Goal: Task Accomplishment & Management: Complete application form

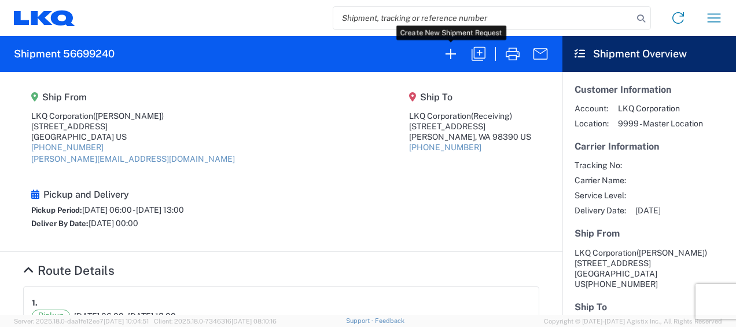
click at [448, 53] on icon "button" at bounding box center [451, 54] width 10 height 10
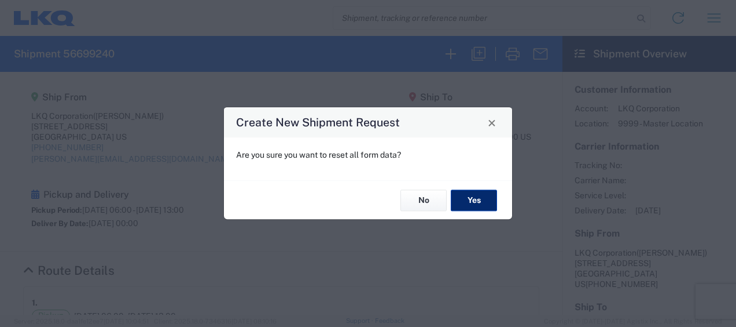
click at [473, 204] on button "Yes" at bounding box center [474, 199] width 46 height 21
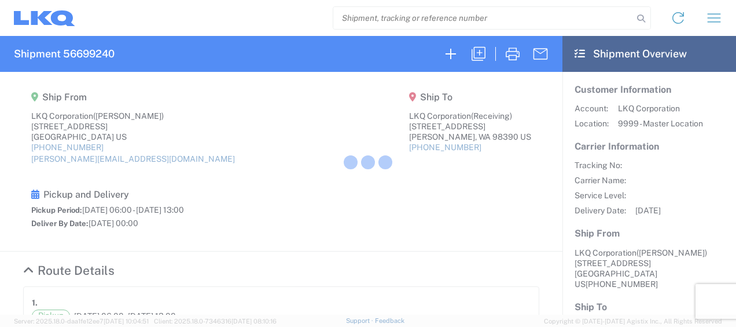
select select "FULL"
select select "US"
select select "LBS"
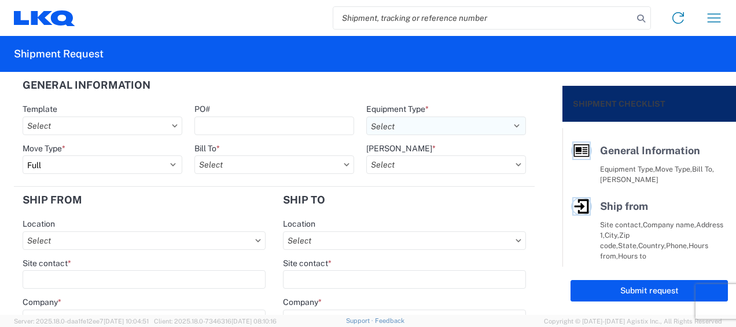
click at [510, 126] on select "Select 53’ Dry Van Flatbed Dropdeck (van) Lowboy (flatbed) Rail" at bounding box center [446, 125] width 160 height 19
select select "STDV"
click at [366, 116] on select "Select 53’ Dry Van Flatbed Dropdeck (van) Lowboy (flatbed) Rail" at bounding box center [446, 125] width 160 height 19
click at [222, 164] on input "Bill To *" at bounding box center [275, 164] width 160 height 19
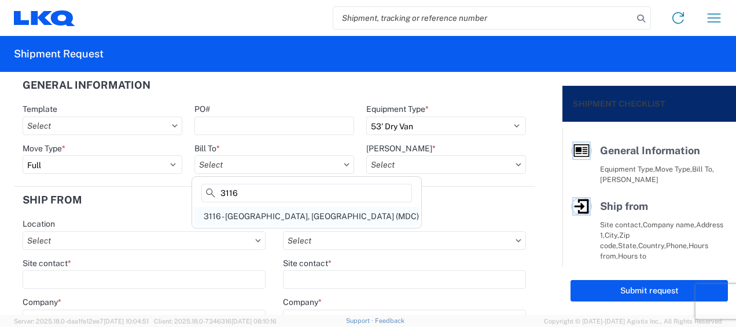
type input "3116"
drag, startPoint x: 247, startPoint y: 214, endPoint x: 267, endPoint y: 207, distance: 21.4
click at [248, 214] on div "3116 - [GEOGRAPHIC_DATA], [GEOGRAPHIC_DATA] (MDC)" at bounding box center [307, 216] width 225 height 19
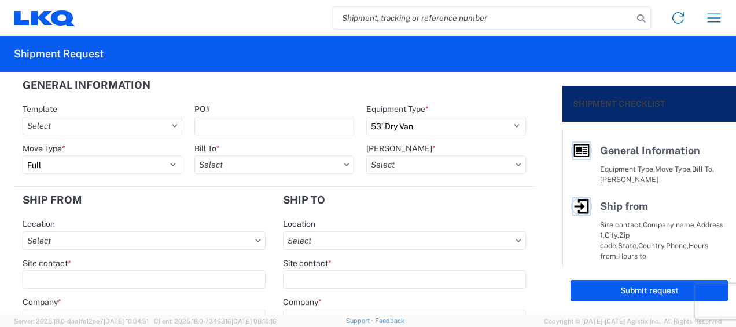
type input "3116 - [GEOGRAPHIC_DATA], [GEOGRAPHIC_DATA] (MDC)"
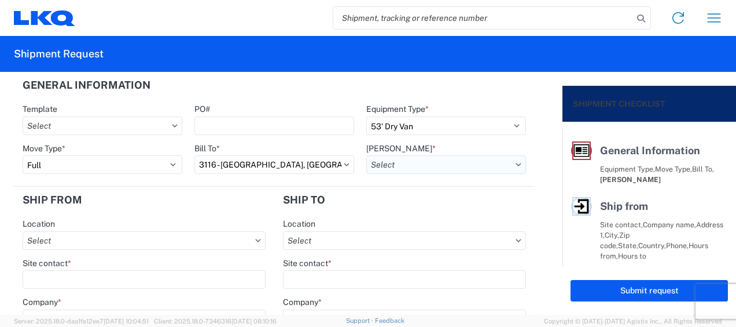
click at [377, 166] on input "Bill Code *" at bounding box center [446, 164] width 160 height 19
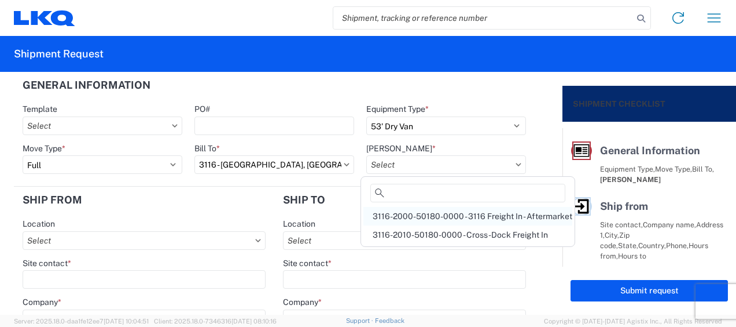
click at [398, 218] on div "3116-2000-50180-0000 - 3116 Freight In - Aftermarket" at bounding box center [468, 216] width 209 height 19
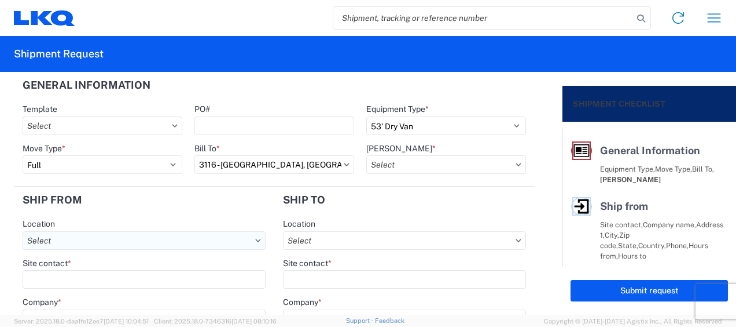
type input "3116-2000-50180-0000 - 3116 Freight In - Aftermarket"
click at [54, 241] on input "Location" at bounding box center [144, 240] width 243 height 19
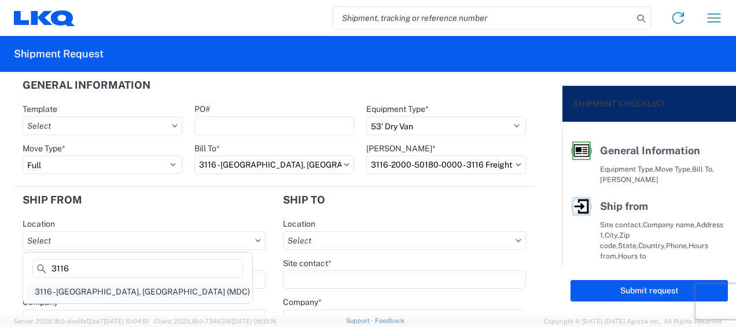
type input "3116"
click at [78, 289] on div "3116 - [GEOGRAPHIC_DATA], [GEOGRAPHIC_DATA] (MDC)" at bounding box center [137, 291] width 225 height 19
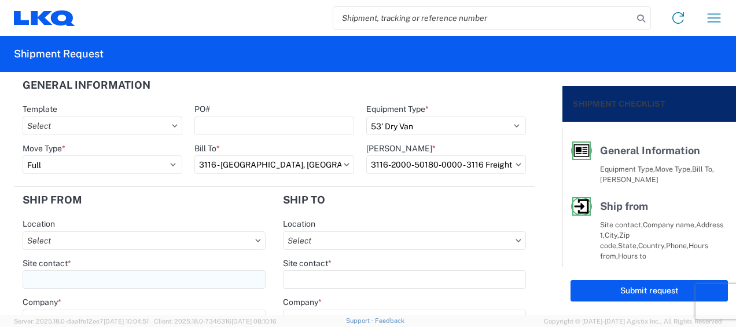
type input "3116 - [GEOGRAPHIC_DATA], [GEOGRAPHIC_DATA] (MDC)"
type input "[DEMOGRAPHIC_DATA][PERSON_NAME]"
type input "LKQ Corporation"
type input "[STREET_ADDRESS]"
type input "[GEOGRAPHIC_DATA]"
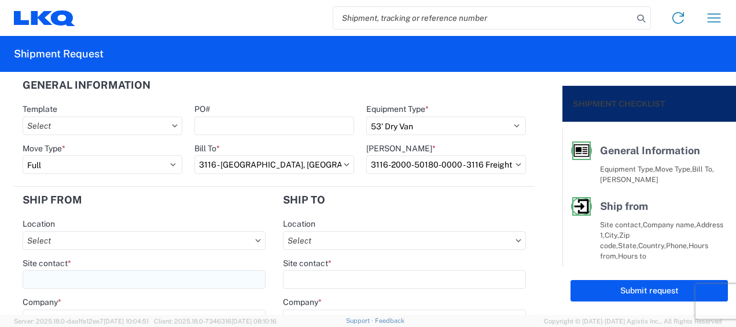
type input "49508"
select select "MI"
type input "[PERSON_NAME][EMAIL_ADDRESS][DOMAIN_NAME]"
type input "[PHONE_NUMBER]"
type input "06:00"
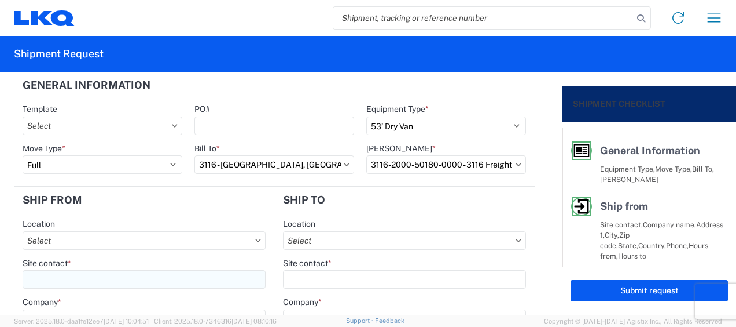
type input "13:00"
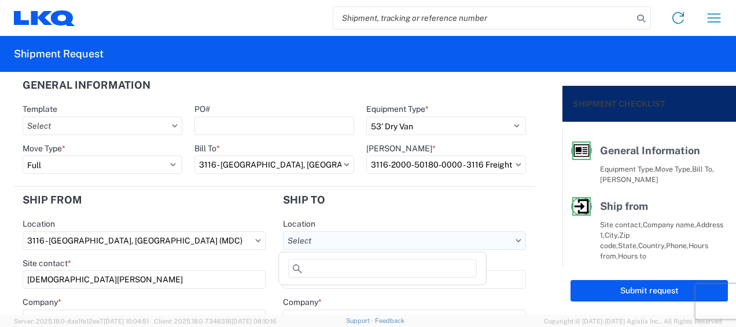
click at [337, 241] on input "Location" at bounding box center [404, 240] width 243 height 19
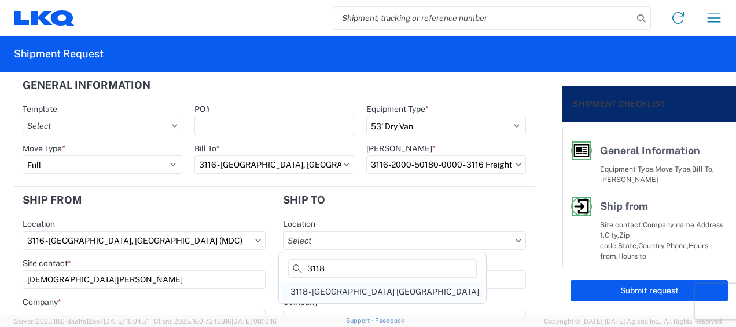
type input "3118"
click at [338, 290] on div "3118 - [GEOGRAPHIC_DATA] [GEOGRAPHIC_DATA]" at bounding box center [382, 291] width 203 height 19
type input "3118 - [GEOGRAPHIC_DATA] [GEOGRAPHIC_DATA]"
type input "LKQ Corporation"
type input "[STREET_ADDRESS]"
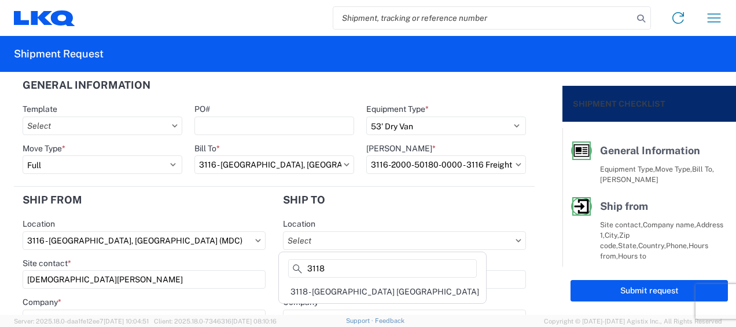
type input "Brainerd"
type input "56401"
select select "US"
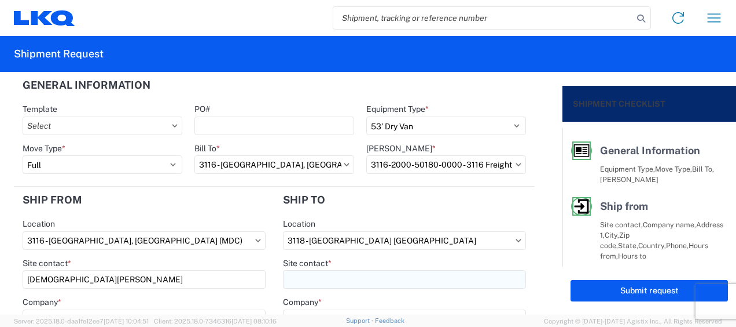
click at [303, 274] on input "Site contact *" at bounding box center [404, 279] width 243 height 19
type input "Receiving"
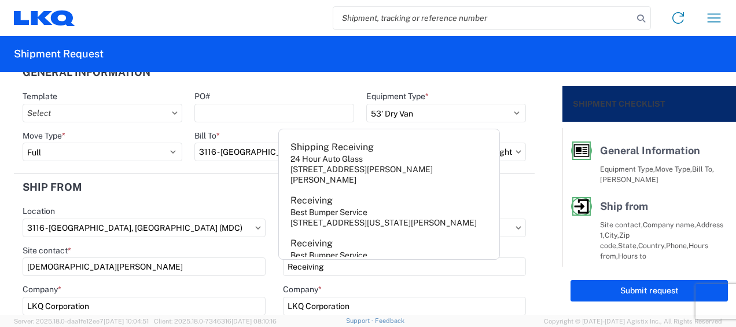
click at [214, 206] on div "Location" at bounding box center [144, 211] width 243 height 10
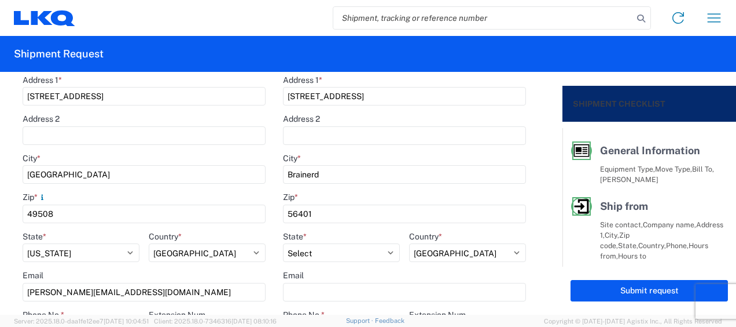
scroll to position [360, 0]
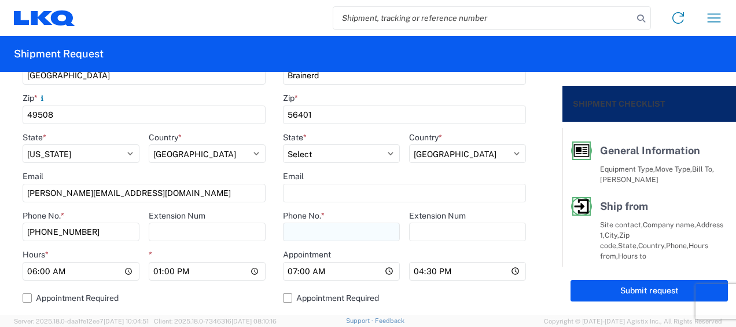
click at [305, 230] on input "Phone No. *" at bounding box center [341, 231] width 117 height 19
type input "[PHONE_NUMBER]"
click at [225, 197] on input "[PERSON_NAME][EMAIL_ADDRESS][DOMAIN_NAME]" at bounding box center [144, 193] width 243 height 19
click at [237, 176] on div "Email" at bounding box center [144, 176] width 243 height 10
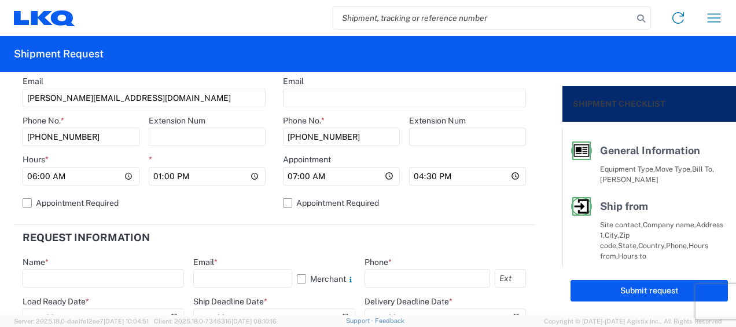
scroll to position [534, 0]
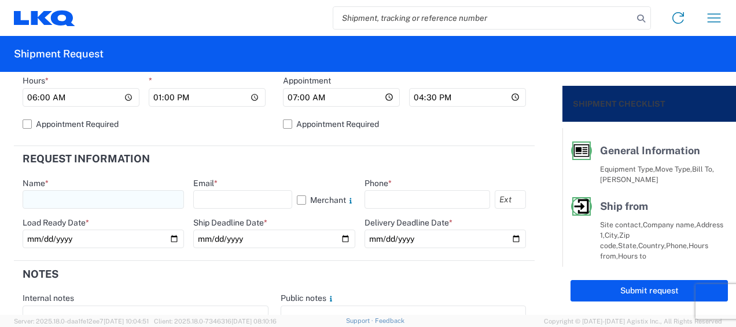
click at [39, 197] on input "text" at bounding box center [104, 199] width 162 height 19
type input "[DEMOGRAPHIC_DATA][PERSON_NAME]"
type input "[PERSON_NAME][EMAIL_ADDRESS][DOMAIN_NAME]"
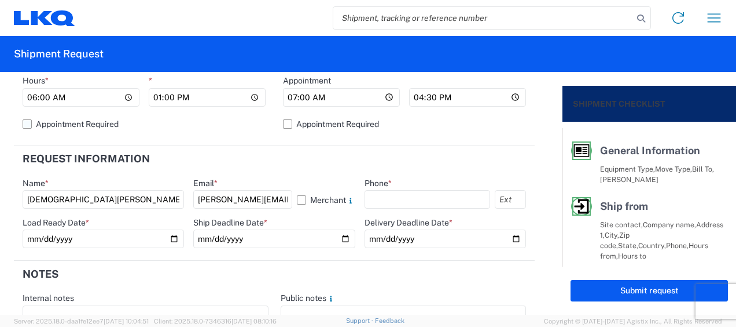
type input "6167541500"
click at [170, 239] on input "date" at bounding box center [104, 238] width 162 height 19
type input "2025-09-04"
click at [341, 238] on input "date" at bounding box center [274, 238] width 162 height 19
type input "2025-09-04"
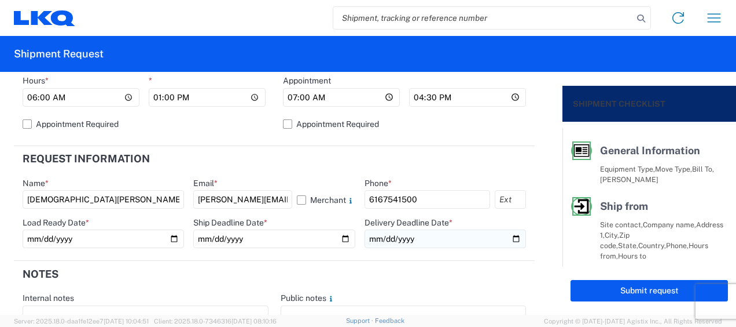
click at [510, 235] on input "date" at bounding box center [446, 238] width 162 height 19
type input "2025-09-08"
click at [395, 272] on header "Notes" at bounding box center [274, 274] width 521 height 26
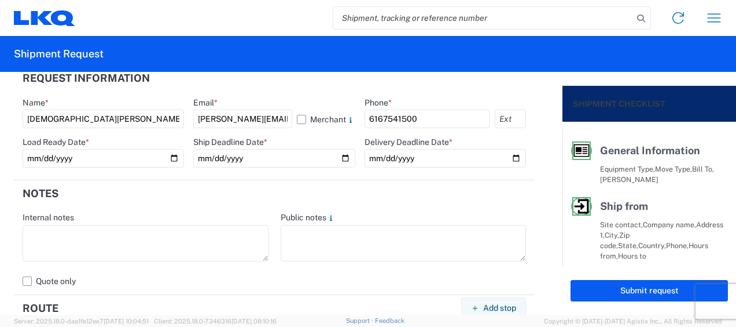
scroll to position [650, 0]
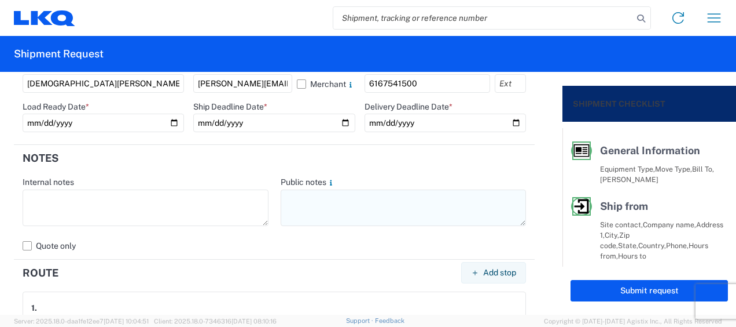
click at [300, 196] on textarea at bounding box center [404, 207] width 246 height 36
drag, startPoint x: 278, startPoint y: 196, endPoint x: 362, endPoint y: 218, distance: 86.8
click at [362, 218] on textarea "2-racks of steel bumpers 48 empty steel racks 1 scrap steel bumper" at bounding box center [404, 207] width 246 height 36
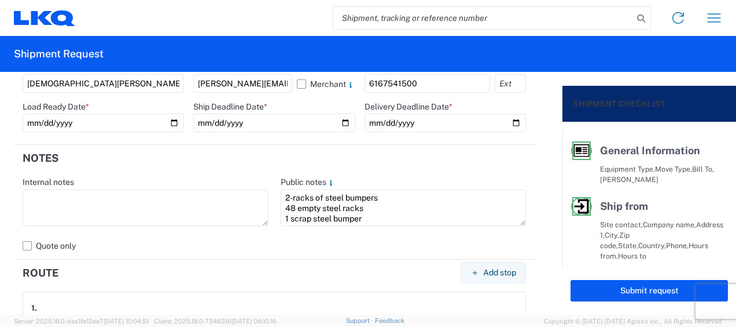
type textarea "2-racks of steel bumpers 48 empty steel racks 1 scrap steel bumper"
click at [237, 155] on header "Notes" at bounding box center [274, 158] width 521 height 26
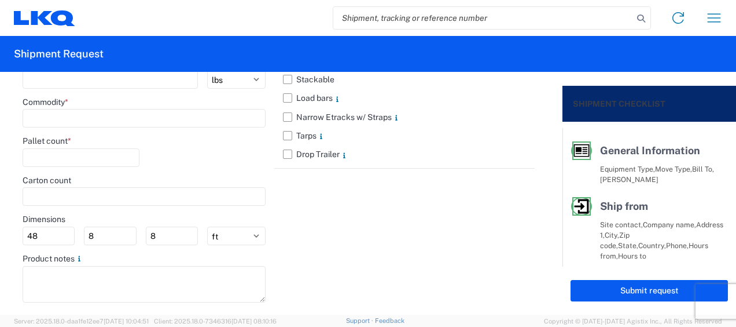
scroll to position [1229, 0]
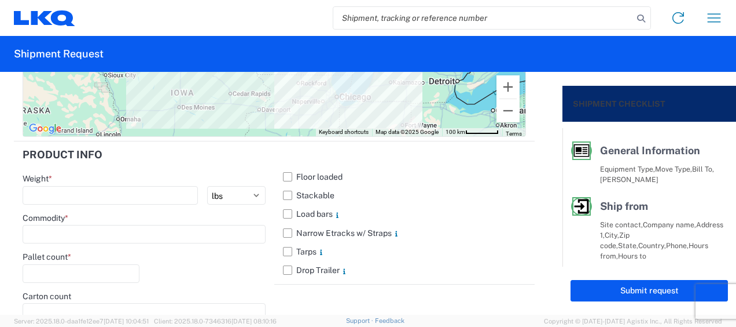
click at [43, 202] on main "Weight * kgs lbs Commodity * Pallet count * Carton count Dimensions 48 8 8 ft i…" at bounding box center [144, 300] width 261 height 255
click at [45, 191] on input "number" at bounding box center [110, 195] width 175 height 19
type input "27880"
click at [48, 229] on input at bounding box center [144, 234] width 243 height 19
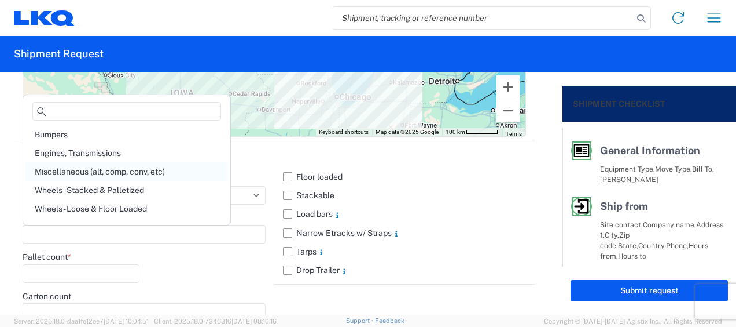
scroll to position [116, 0]
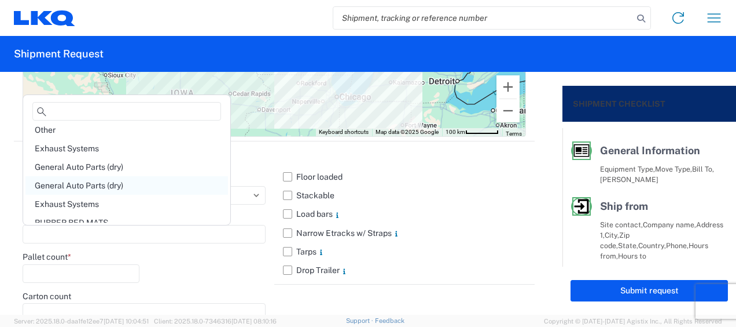
click at [98, 179] on div "General Auto Parts (dry)" at bounding box center [126, 185] width 203 height 19
type input "General Auto Parts (dry)"
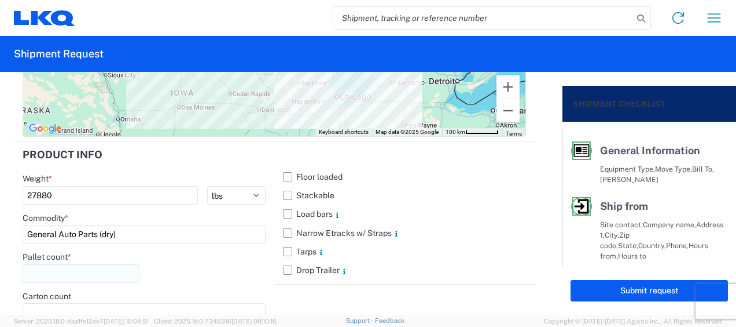
click at [53, 269] on input "number" at bounding box center [81, 273] width 117 height 19
type input "50"
click at [191, 271] on div "Pallet count * 50" at bounding box center [144, 270] width 243 height 39
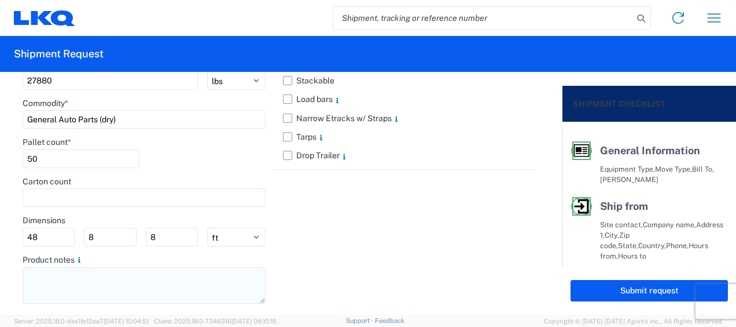
scroll to position [1344, 0]
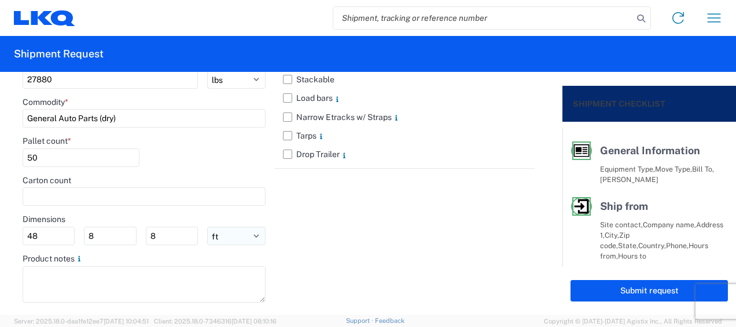
click at [219, 236] on select "ft in cm" at bounding box center [236, 235] width 58 height 19
select select "IN"
click at [207, 226] on select "ft in cm" at bounding box center [236, 235] width 58 height 19
type input "576"
type input "96"
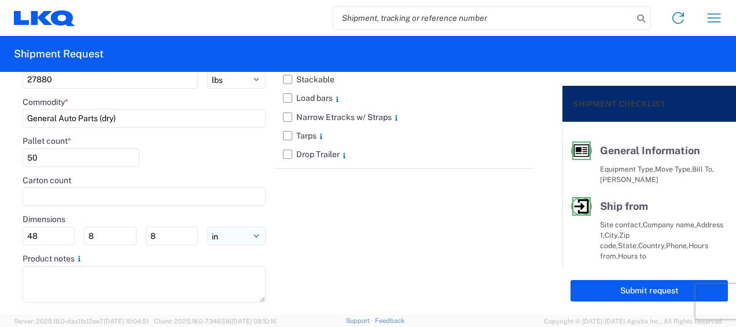
type input "96"
drag, startPoint x: 56, startPoint y: 234, endPoint x: 0, endPoint y: 217, distance: 58.8
click at [0, 226] on html "Home Shipment request Shipment tracking Shipment Request General Information Te…" at bounding box center [368, 163] width 736 height 327
type input "77"
type input "47"
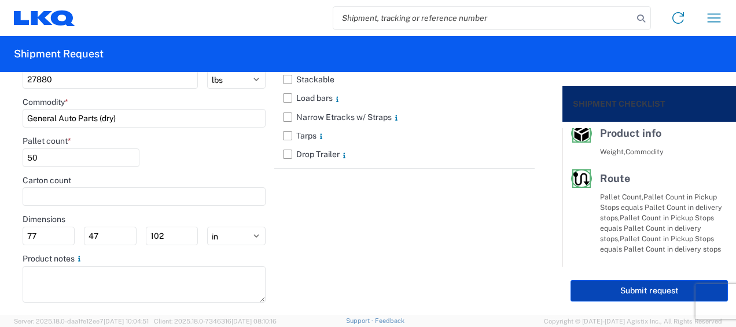
scroll to position [291, 0]
type input "102"
click at [632, 287] on button "Submit request" at bounding box center [649, 290] width 157 height 21
select select "US"
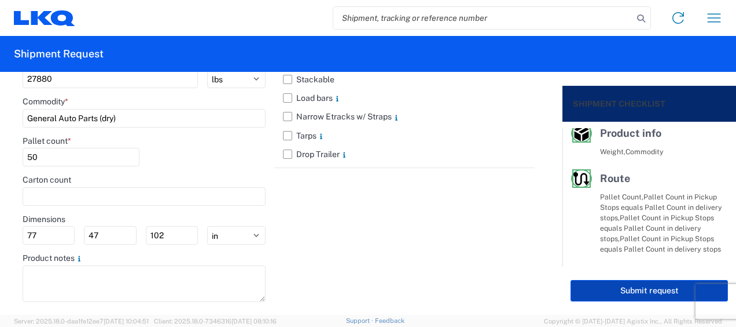
scroll to position [1344, 0]
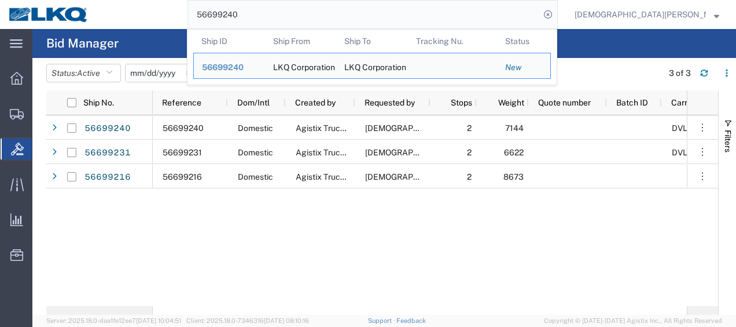
click at [337, 17] on input "56699240" at bounding box center [364, 15] width 352 height 28
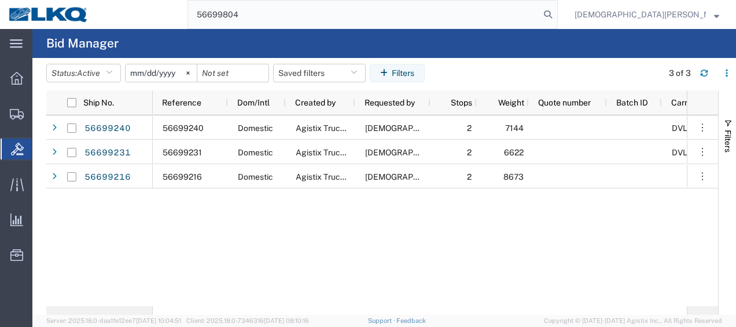
type input "56699804"
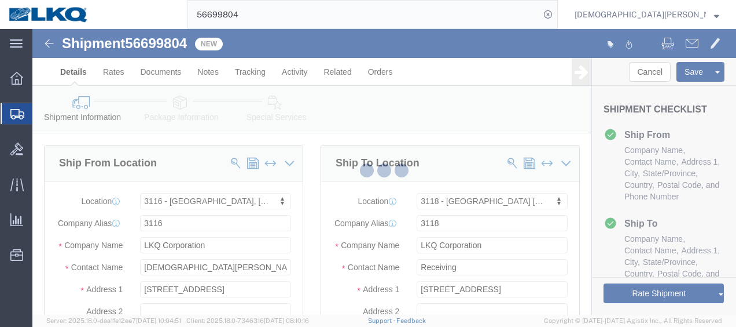
select select "27850"
select select "27852"
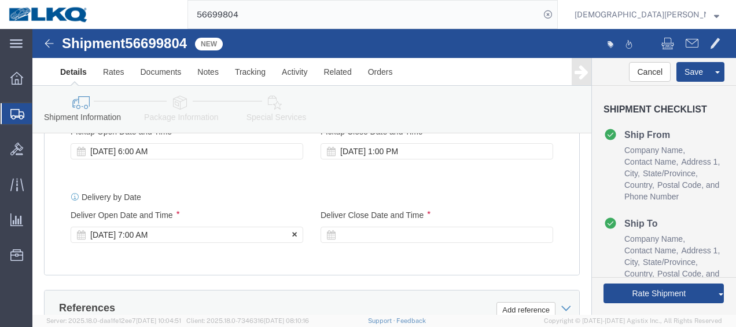
scroll to position [695, 0]
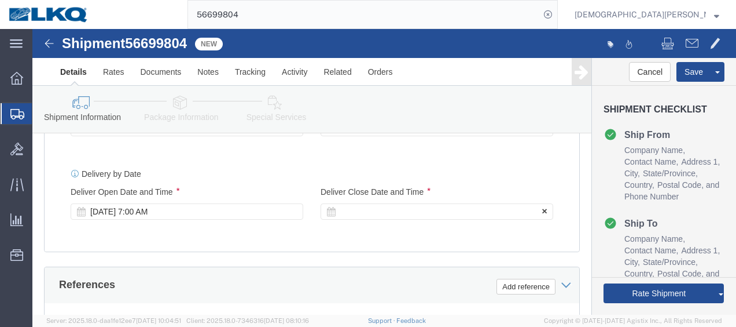
click div
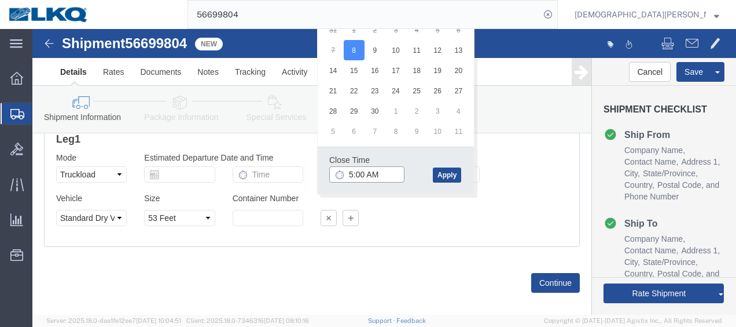
click input "5:00 AM"
type input "5:00 pm"
click button "Apply"
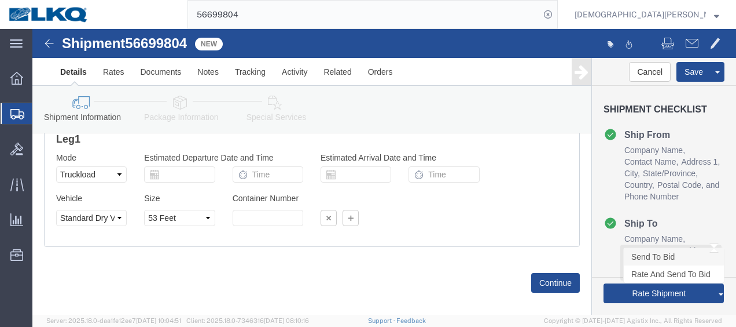
click link "Send To Bid"
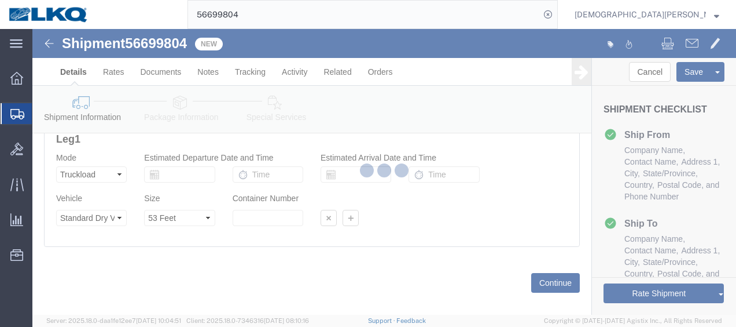
select select "TL"
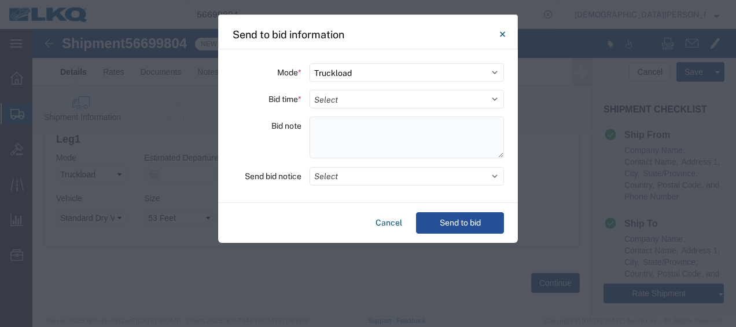
paste textarea "2-racks of steel bumpers 48 empty steel racks 1 scrap steel bumper"
type textarea "2-racks of steel bumpers 48 empty steel racks 1 scrap steel bumper"
click at [338, 100] on select "Select 30 Min (Rush) 1 Hour (Rush) 2 Hours (Rush) 4 Hours (Rush) 8 Hours (Rush)…" at bounding box center [407, 99] width 195 height 19
select select "4"
click at [310, 90] on select "Select 30 Min (Rush) 1 Hour (Rush) 2 Hours (Rush) 4 Hours (Rush) 8 Hours (Rush)…" at bounding box center [407, 99] width 195 height 19
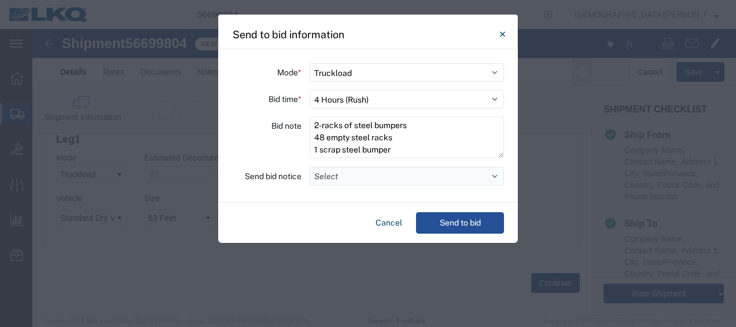
click at [338, 178] on button "Select" at bounding box center [407, 176] width 195 height 19
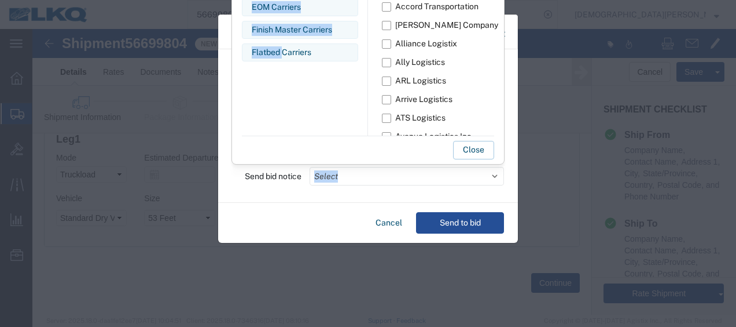
drag, startPoint x: 283, startPoint y: 126, endPoint x: 298, endPoint y: 197, distance: 73.5
click at [298, 197] on div "Mode * Select Small Parcel Truckload Air Rail Less than Truckload Ocean Freight…" at bounding box center [368, 125] width 300 height 153
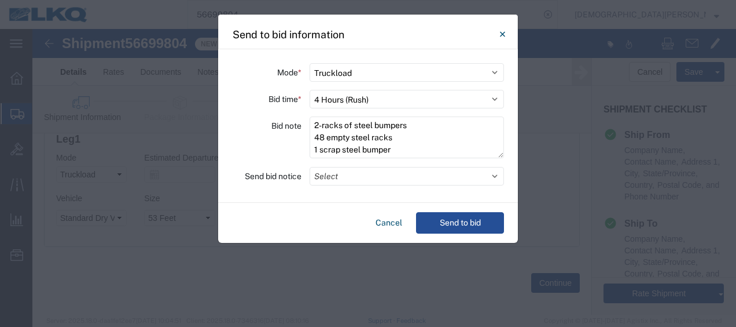
drag, startPoint x: 298, startPoint y: 197, endPoint x: 294, endPoint y: 241, distance: 44.2
click at [293, 241] on div "Send to bid information Mode * Select Small Parcel Truckload Air Rail Less than…" at bounding box center [368, 128] width 301 height 229
drag, startPoint x: 329, startPoint y: 227, endPoint x: 317, endPoint y: 219, distance: 14.1
click at [338, 261] on div "Send to bid information Mode * Select Small Parcel Truckload Air Rail Less than…" at bounding box center [368, 163] width 736 height 327
click at [349, 173] on button "Select" at bounding box center [407, 176] width 195 height 19
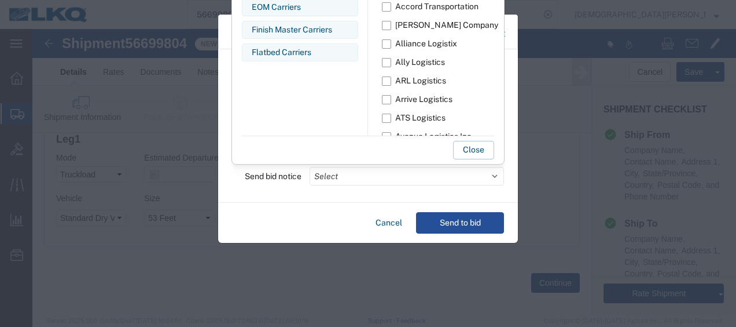
drag, startPoint x: 260, startPoint y: 144, endPoint x: 276, endPoint y: 189, distance: 47.8
click at [276, 189] on div "Mode * Select Small Parcel Truckload Air Rail Less than Truckload Ocean Freight…" at bounding box center [368, 125] width 300 height 153
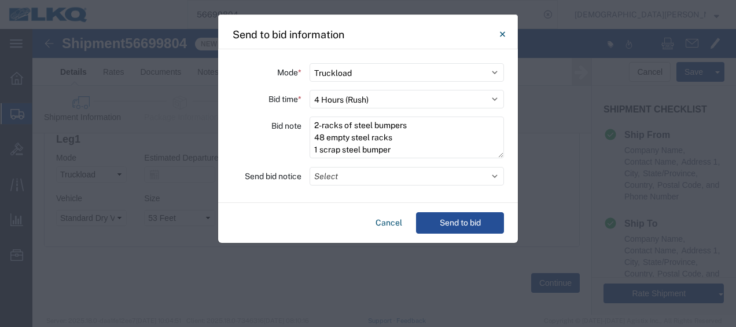
click at [298, 218] on div "Cancel Send to bid" at bounding box center [368, 223] width 300 height 40
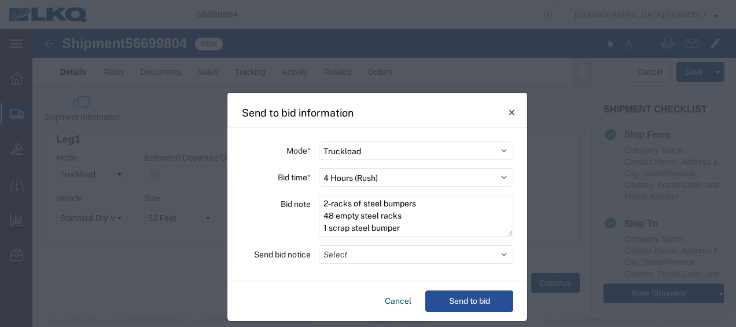
drag, startPoint x: 395, startPoint y: 23, endPoint x: 406, endPoint y: 104, distance: 82.4
click at [406, 104] on div "Send to bid information" at bounding box center [378, 110] width 300 height 35
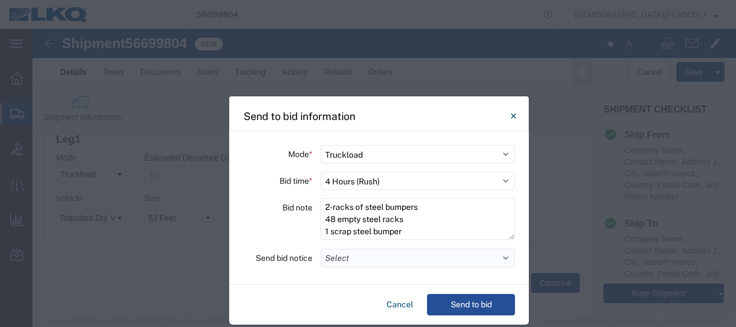
click at [368, 261] on button "Select" at bounding box center [418, 257] width 195 height 19
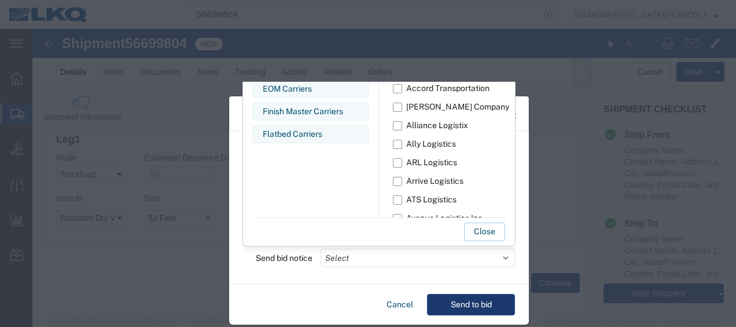
click at [478, 301] on button "Send to bid" at bounding box center [471, 304] width 88 height 21
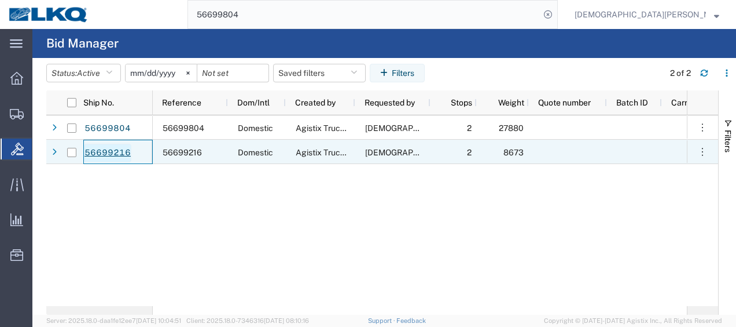
click at [112, 148] on link "56699216" at bounding box center [107, 153] width 47 height 19
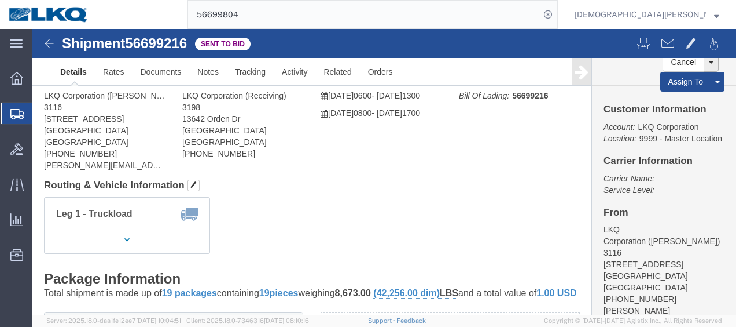
click div
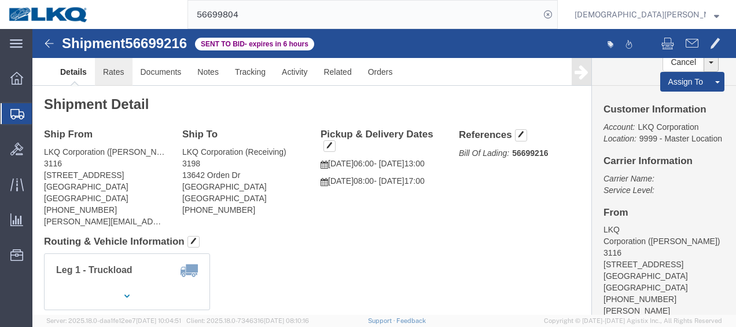
click link "Rates"
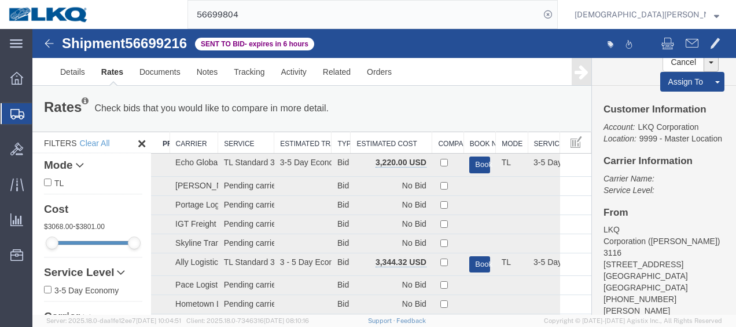
click at [391, 138] on th "Estimated Cost" at bounding box center [392, 142] width 82 height 21
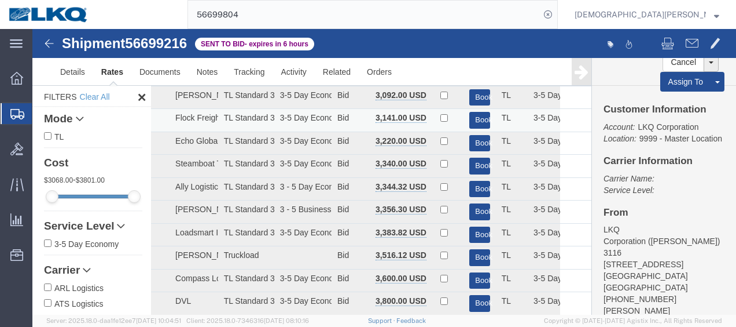
scroll to position [116, 0]
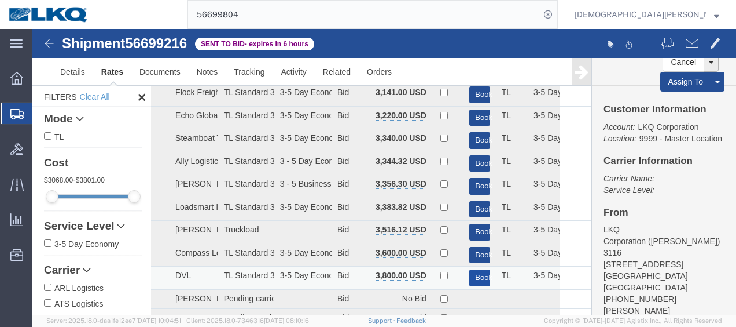
click at [471, 274] on button "Book" at bounding box center [480, 277] width 20 height 17
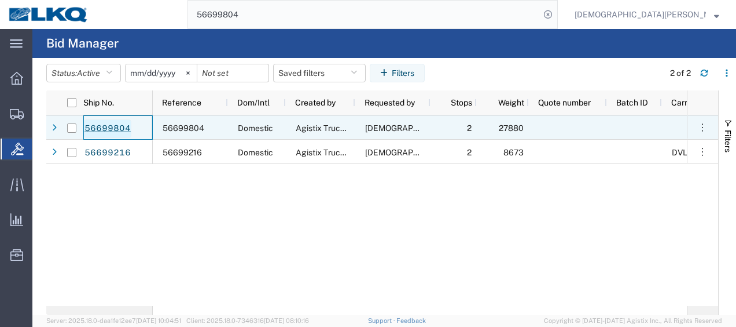
click at [104, 125] on link "56699804" at bounding box center [107, 128] width 47 height 19
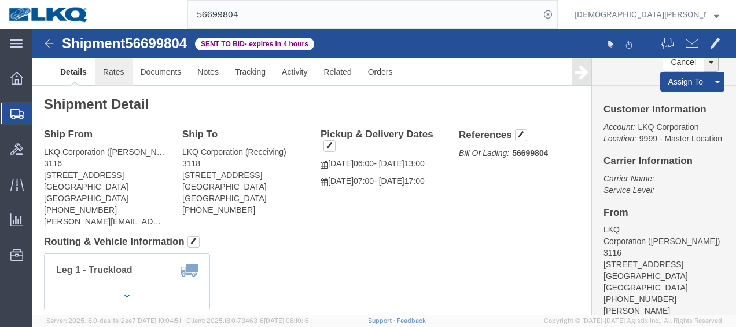
click link "Rates"
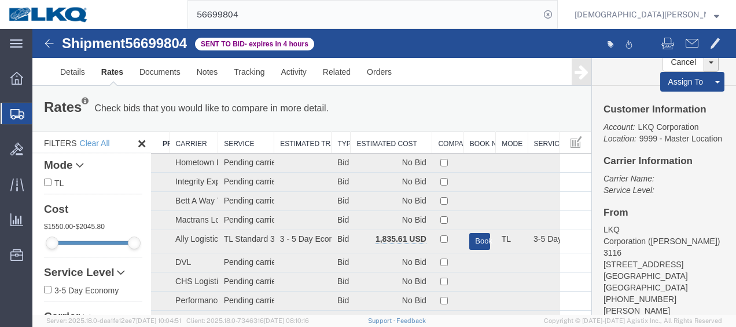
click at [387, 144] on th "Estimated Cost" at bounding box center [392, 142] width 82 height 21
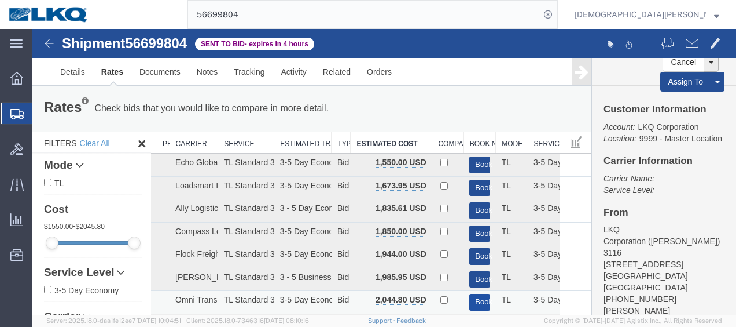
click at [478, 297] on button "Book" at bounding box center [480, 302] width 20 height 17
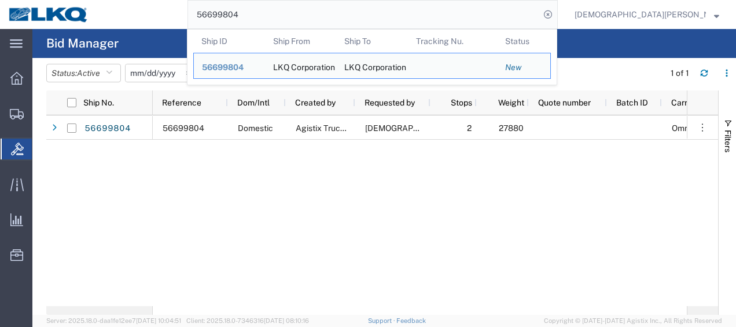
click at [347, 13] on input "56699804" at bounding box center [364, 15] width 352 height 28
click at [235, 16] on div "56699804 Ship ID Ship From Ship To Tracking Nu. Status Ship ID 56699804 Ship Fr…" at bounding box center [327, 14] width 461 height 29
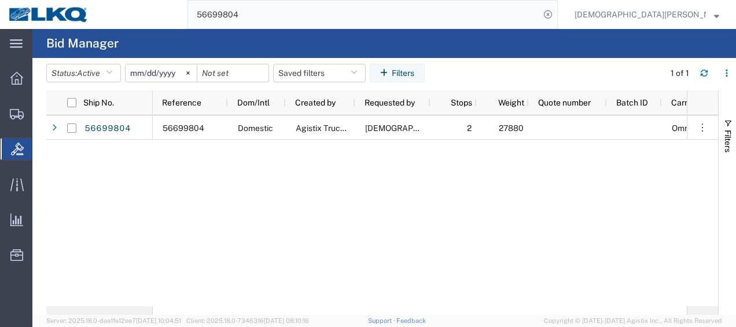
drag, startPoint x: 310, startPoint y: 230, endPoint x: 558, endPoint y: 179, distance: 253.1
click at [558, 179] on div "56699804 Domestic Agistix Truckload Services [PERSON_NAME] 2 27880 Omni Transpo…" at bounding box center [420, 210] width 534 height 190
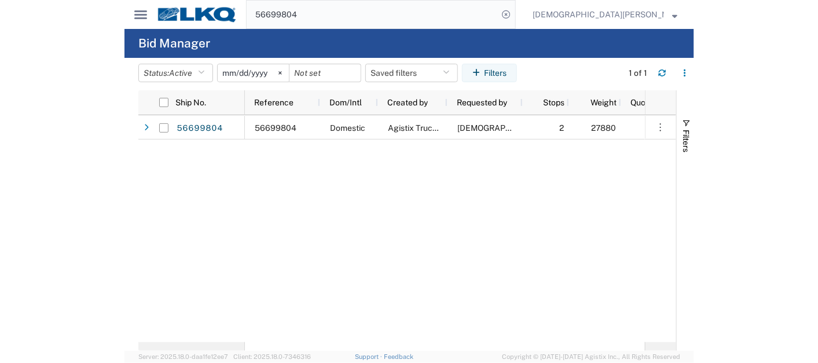
scroll to position [0, 25]
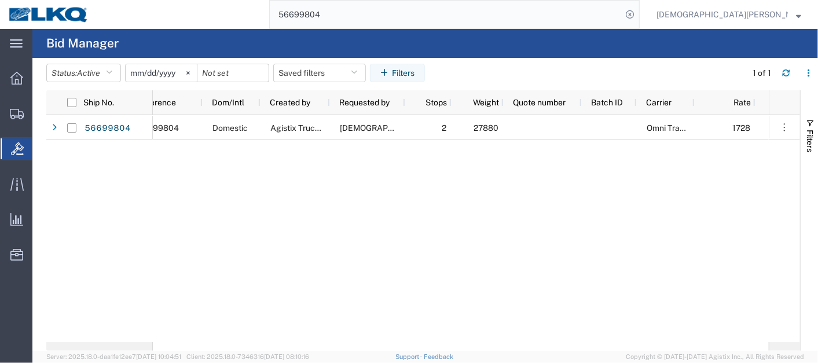
click at [409, 16] on input "56699804" at bounding box center [446, 15] width 352 height 28
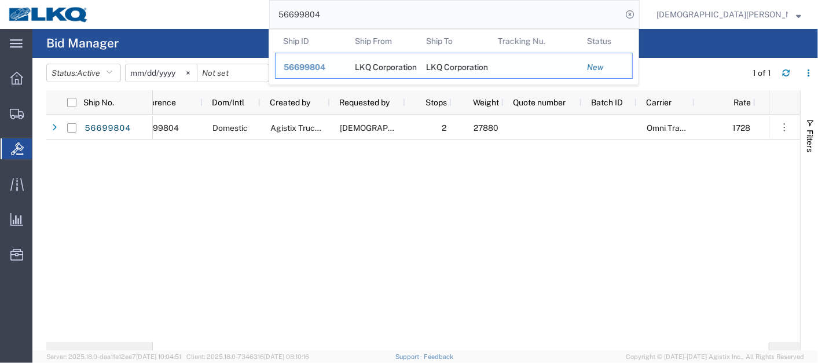
click at [325, 71] on span "56699804" at bounding box center [305, 67] width 42 height 9
